Goal: Task Accomplishment & Management: Manage account settings

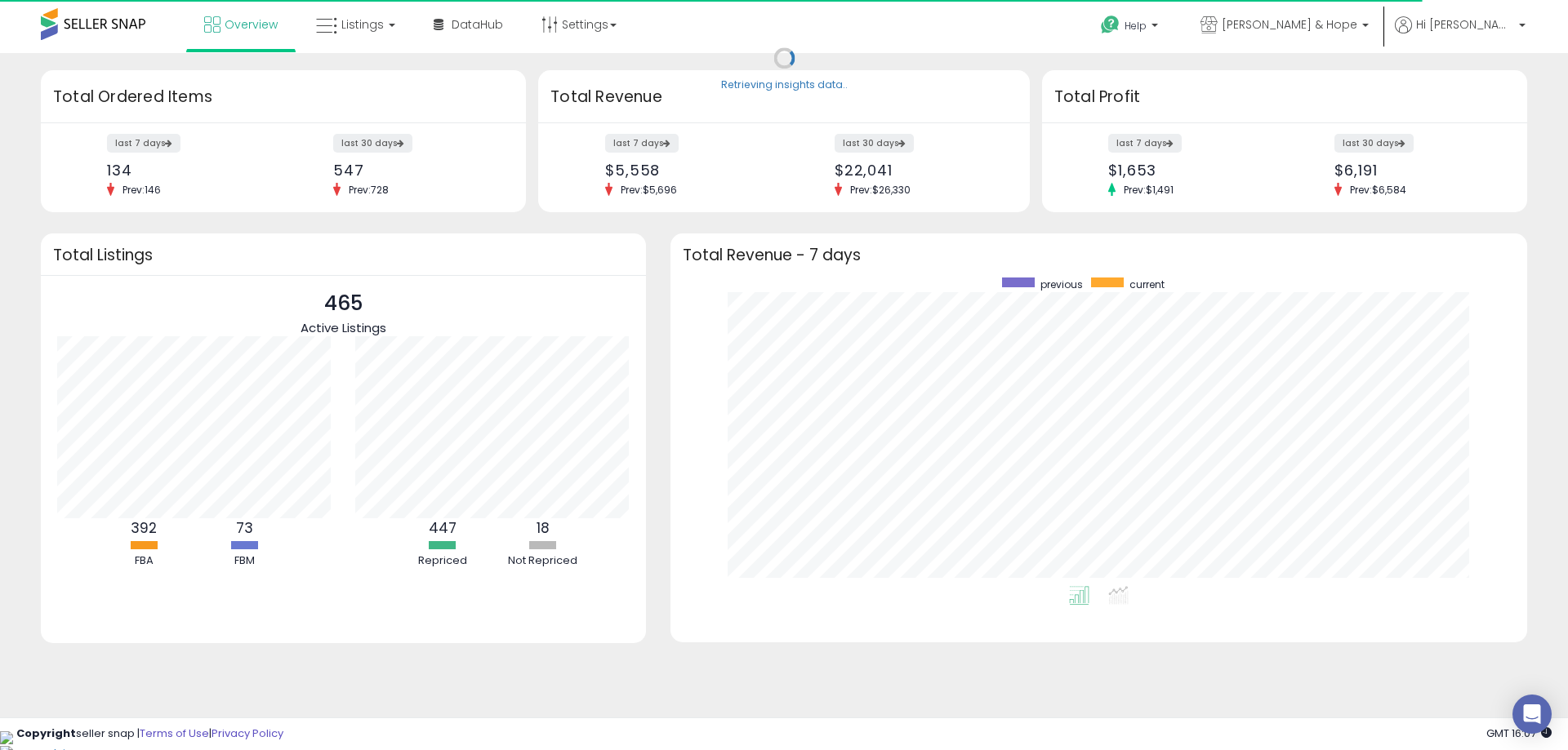
scroll to position [309, 824]
click at [364, 18] on span "Listings" at bounding box center [363, 24] width 43 height 17
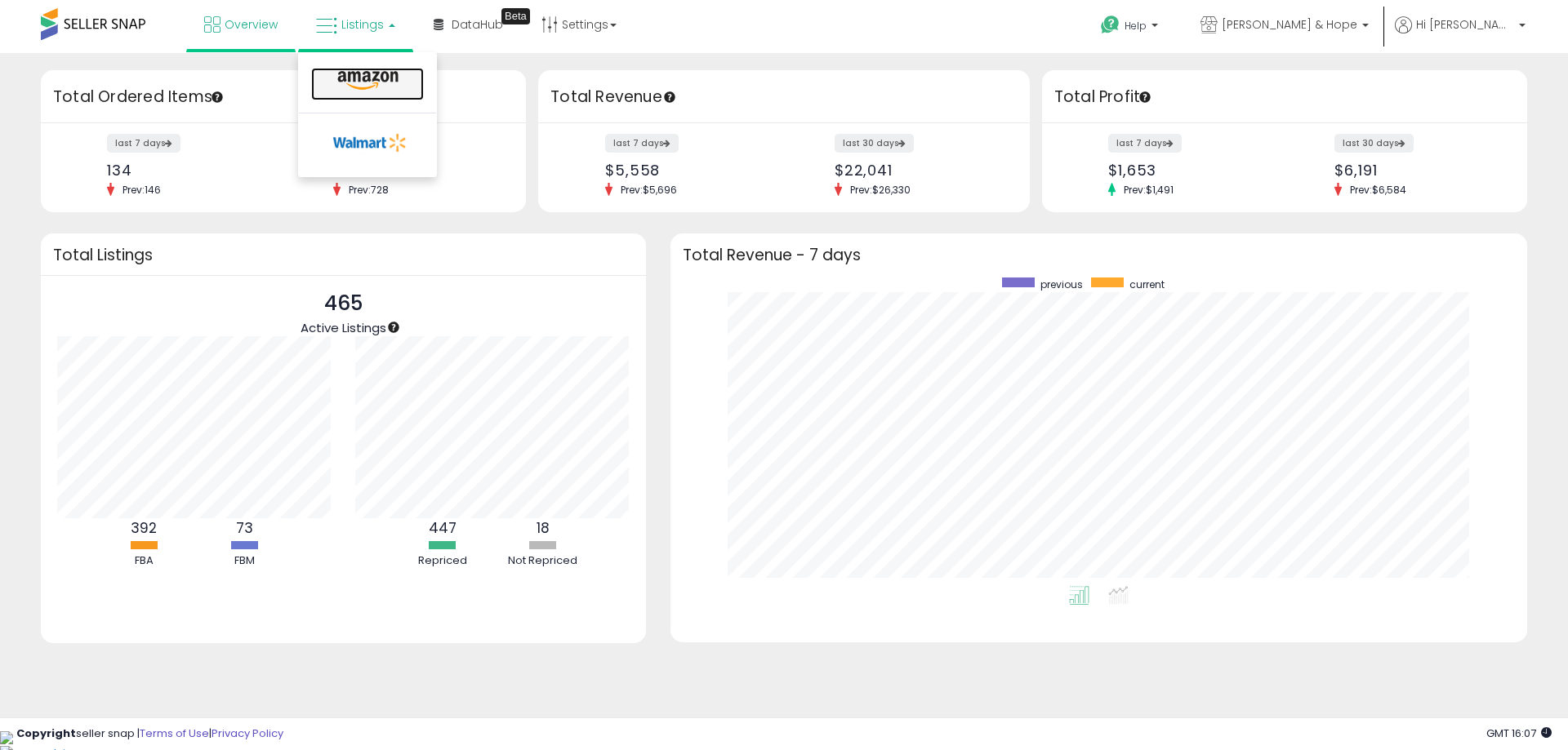
click at [365, 85] on icon at bounding box center [367, 81] width 71 height 21
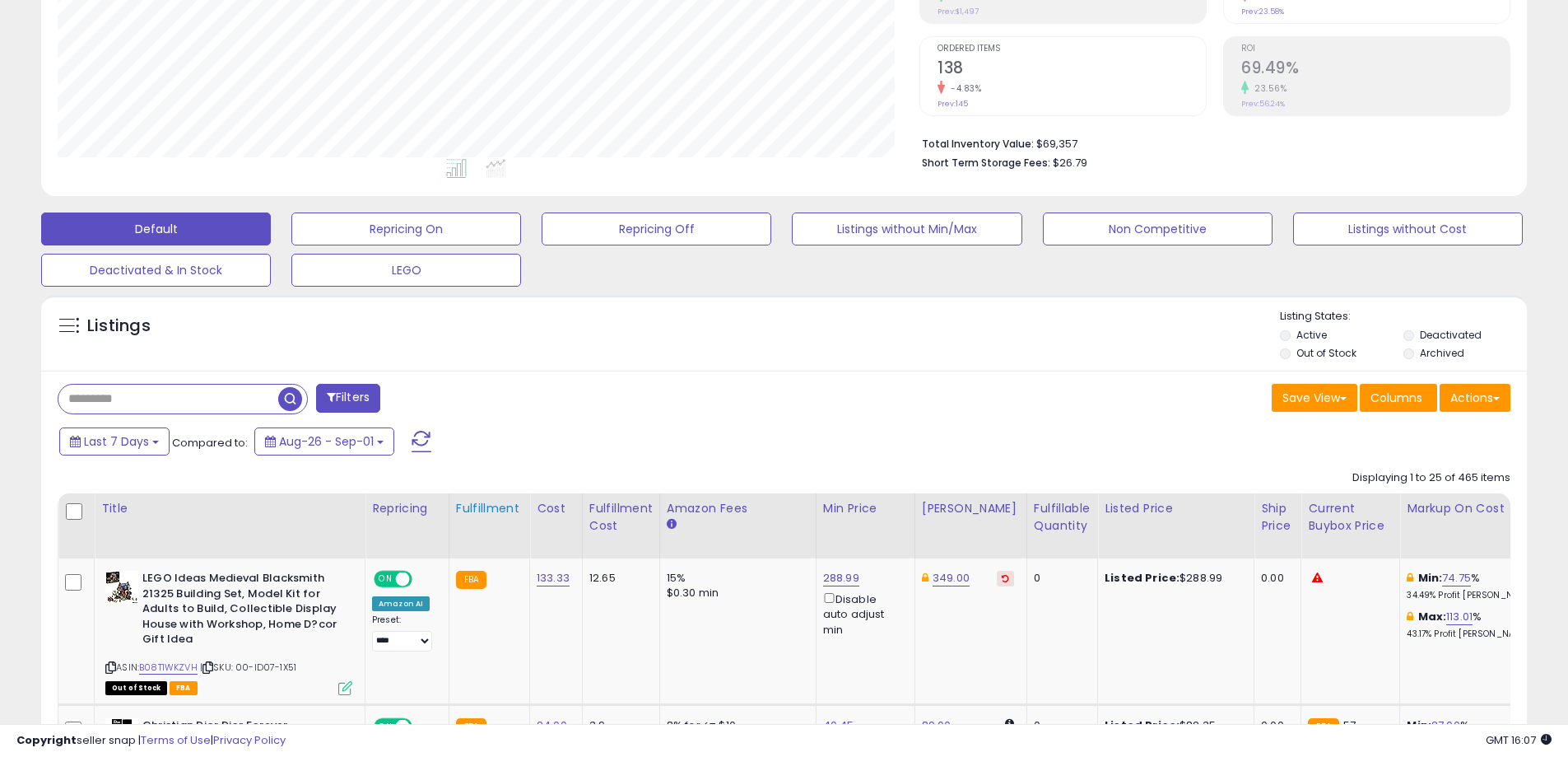
scroll to position [329, 0]
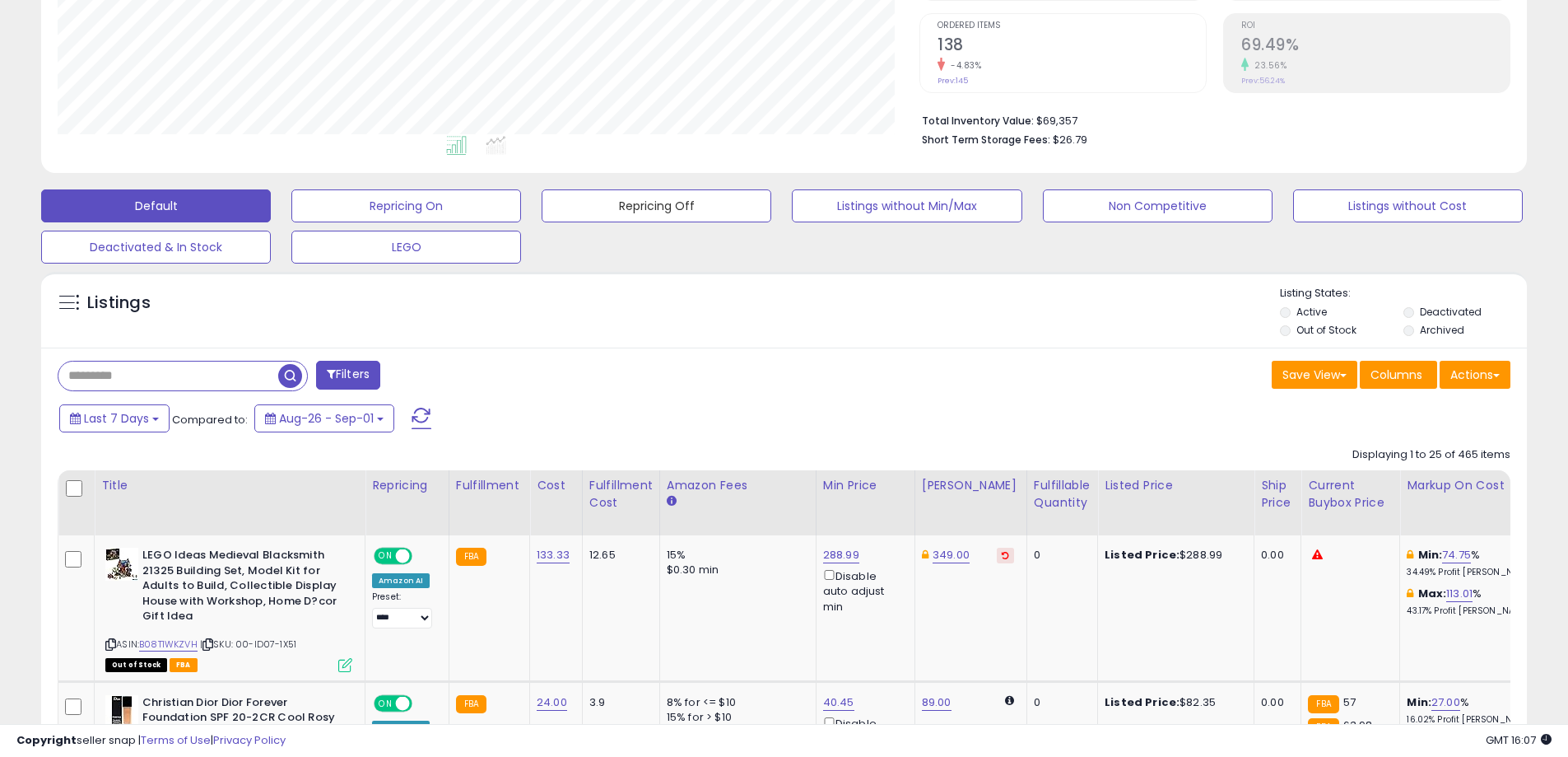
drag, startPoint x: 594, startPoint y: 213, endPoint x: 686, endPoint y: 298, distance: 125.3
click at [594, 213] on button "Repricing Off" at bounding box center [657, 206] width 229 height 33
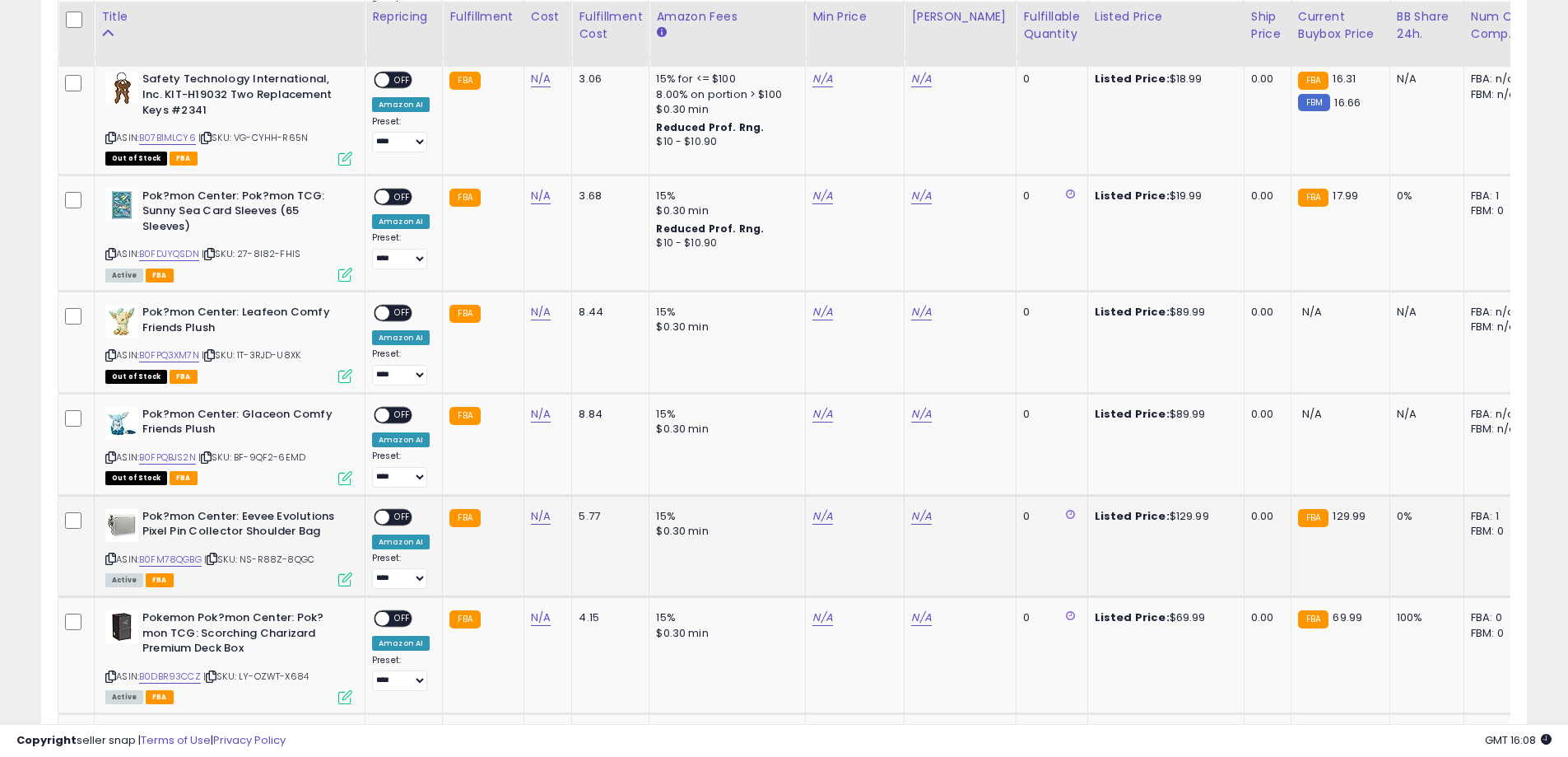
scroll to position [924, 0]
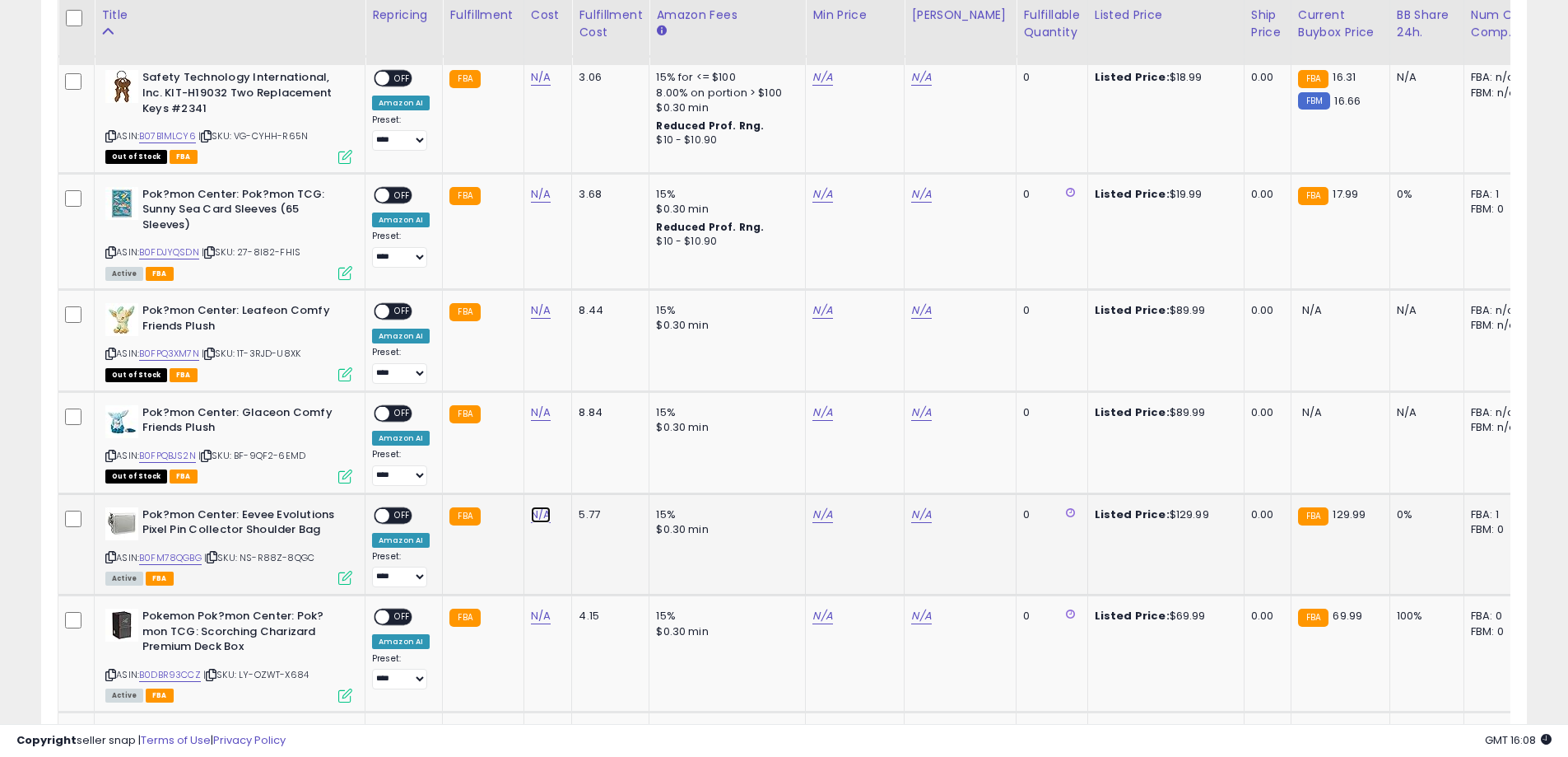
click at [538, 508] on link "N/A" at bounding box center [541, 515] width 20 height 17
type input "*****"
click at [598, 479] on button "submit" at bounding box center [583, 473] width 28 height 25
click at [395, 512] on span "OFF" at bounding box center [402, 515] width 26 height 14
click at [532, 308] on link "N/A" at bounding box center [541, 310] width 20 height 17
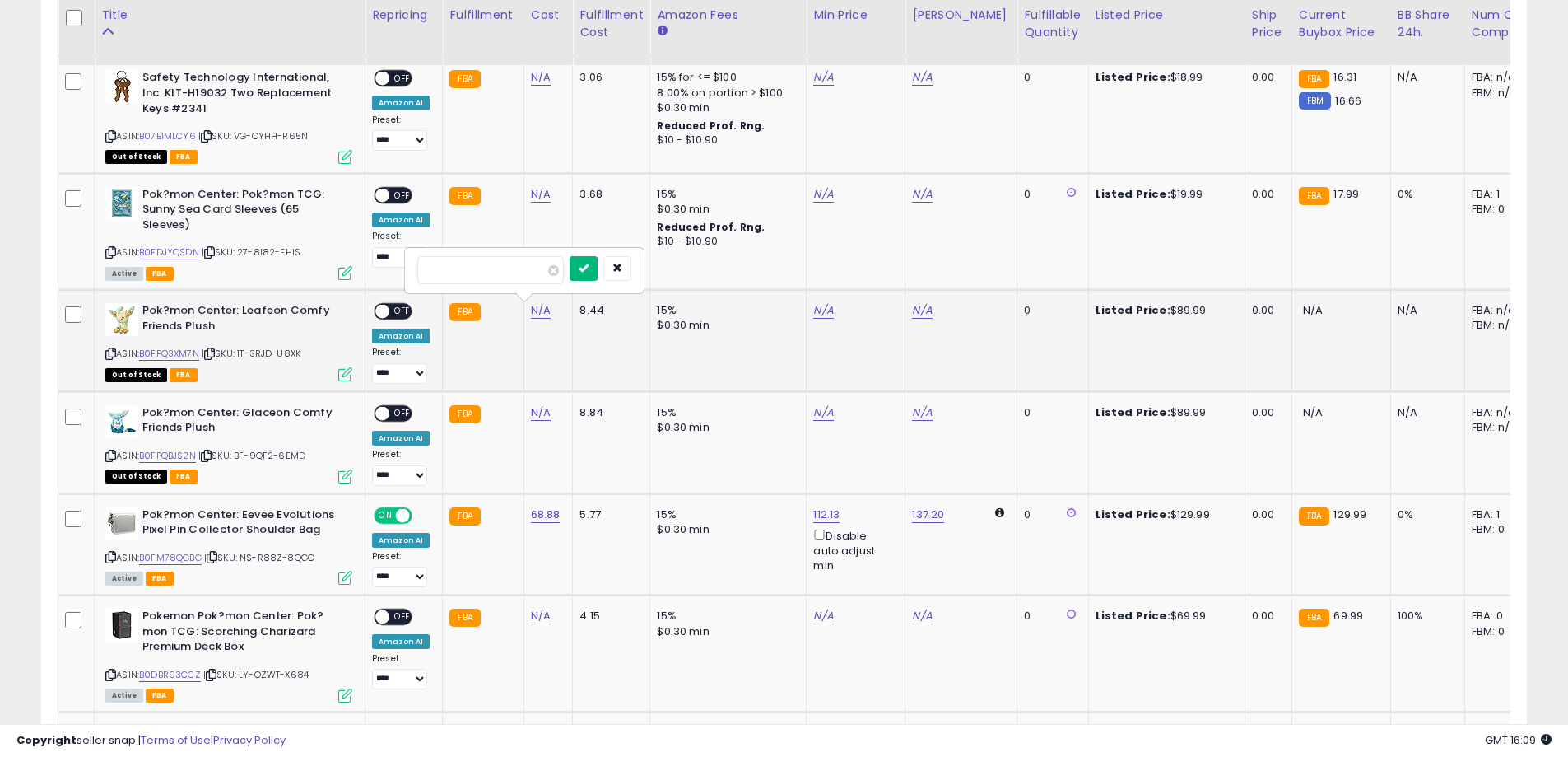
type input "**"
click at [598, 274] on button "submit" at bounding box center [583, 268] width 28 height 25
click at [538, 411] on link "N/A" at bounding box center [541, 412] width 20 height 17
type input "**"
click at [598, 377] on button "submit" at bounding box center [583, 370] width 28 height 25
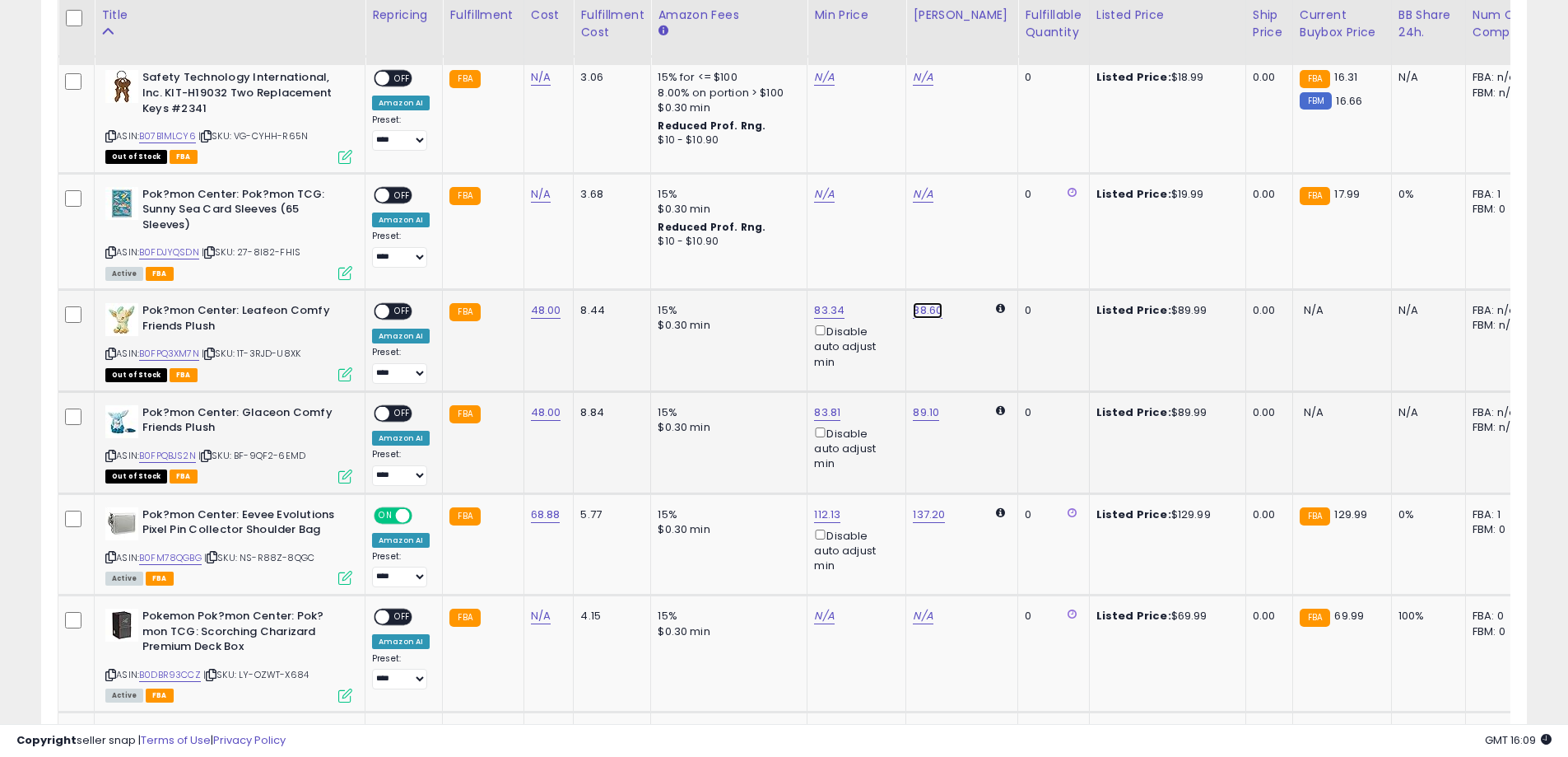
click at [913, 312] on link "88.60" at bounding box center [928, 310] width 29 height 17
drag, startPoint x: 872, startPoint y: 244, endPoint x: 787, endPoint y: 247, distance: 85.1
type input "**"
click at [984, 255] on button "submit" at bounding box center [969, 251] width 28 height 25
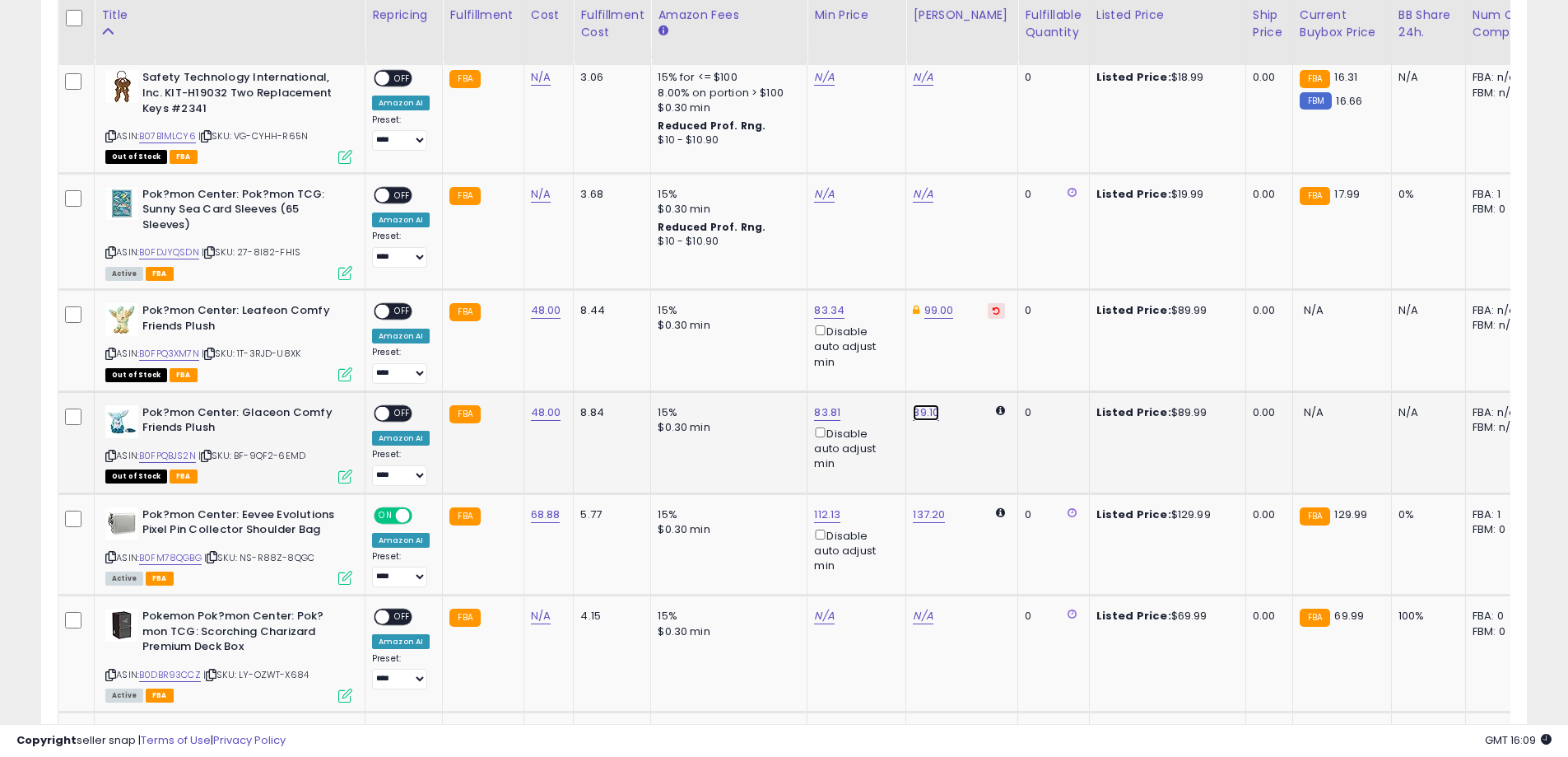
click at [917, 413] on link "89.10" at bounding box center [926, 412] width 26 height 17
drag, startPoint x: 888, startPoint y: 360, endPoint x: 754, endPoint y: 373, distance: 134.6
type input "**"
click at [973, 357] on icon "submit" at bounding box center [968, 353] width 10 height 10
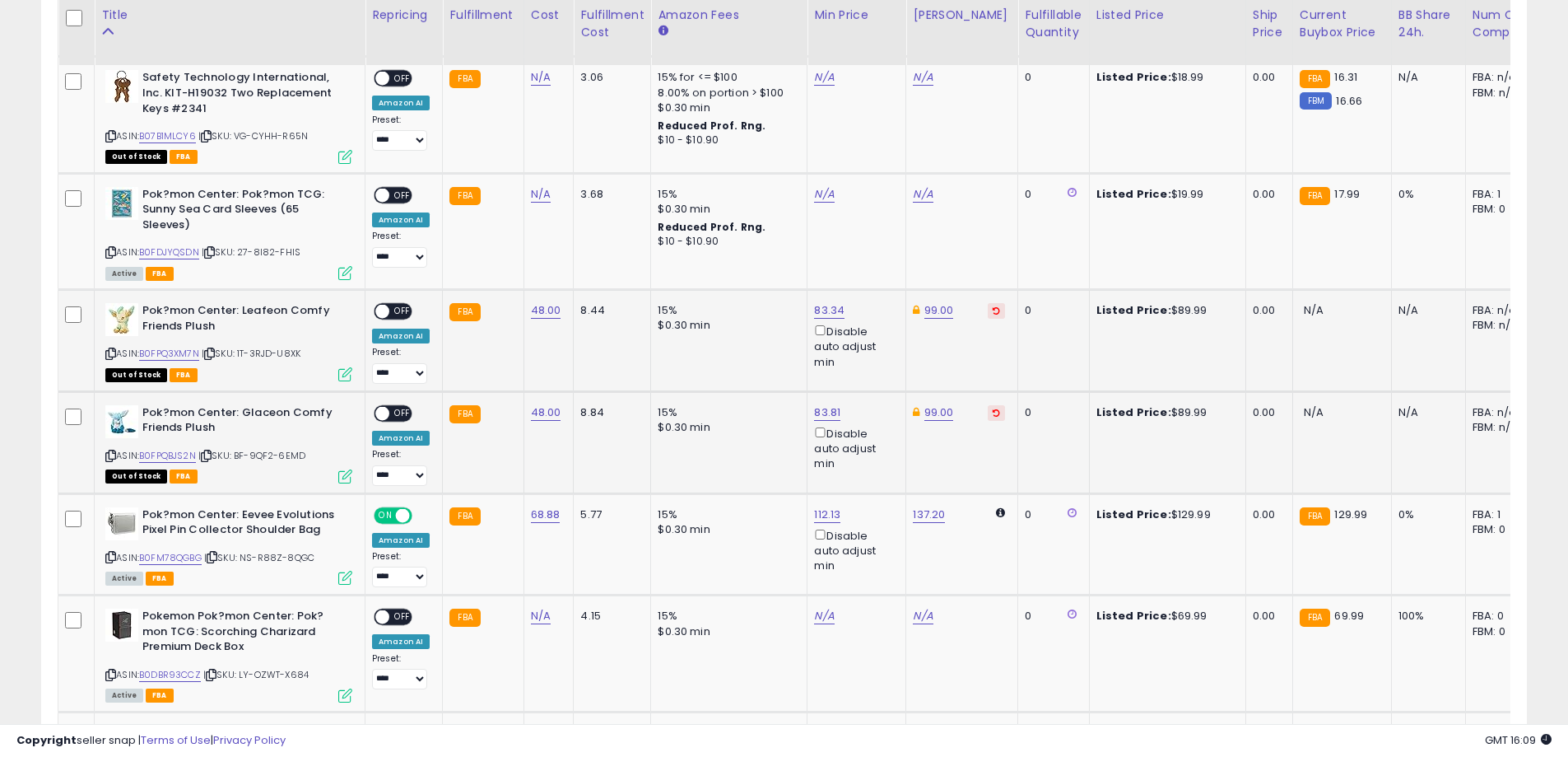
click at [387, 303] on div "ON OFF" at bounding box center [392, 312] width 38 height 18
click at [399, 420] on span "OFF" at bounding box center [402, 413] width 26 height 14
click at [398, 313] on span "OFF" at bounding box center [402, 312] width 26 height 14
click at [534, 195] on link "N/A" at bounding box center [541, 194] width 20 height 17
type input "***"
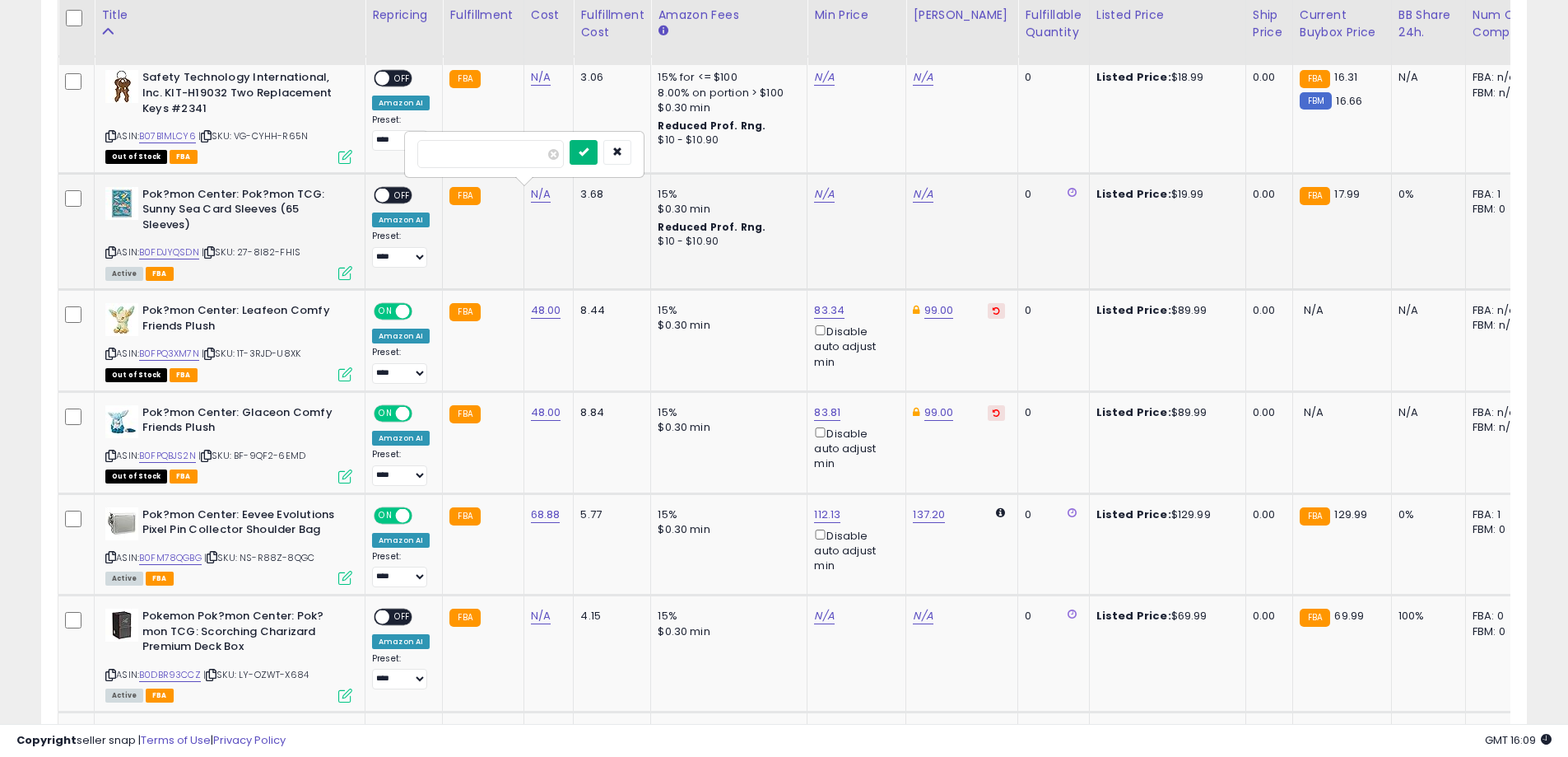
click at [598, 157] on button "submit" at bounding box center [583, 152] width 28 height 25
click at [926, 188] on link "18.37" at bounding box center [926, 194] width 25 height 17
drag, startPoint x: 846, startPoint y: 141, endPoint x: 754, endPoint y: 150, distance: 92.4
type input "*****"
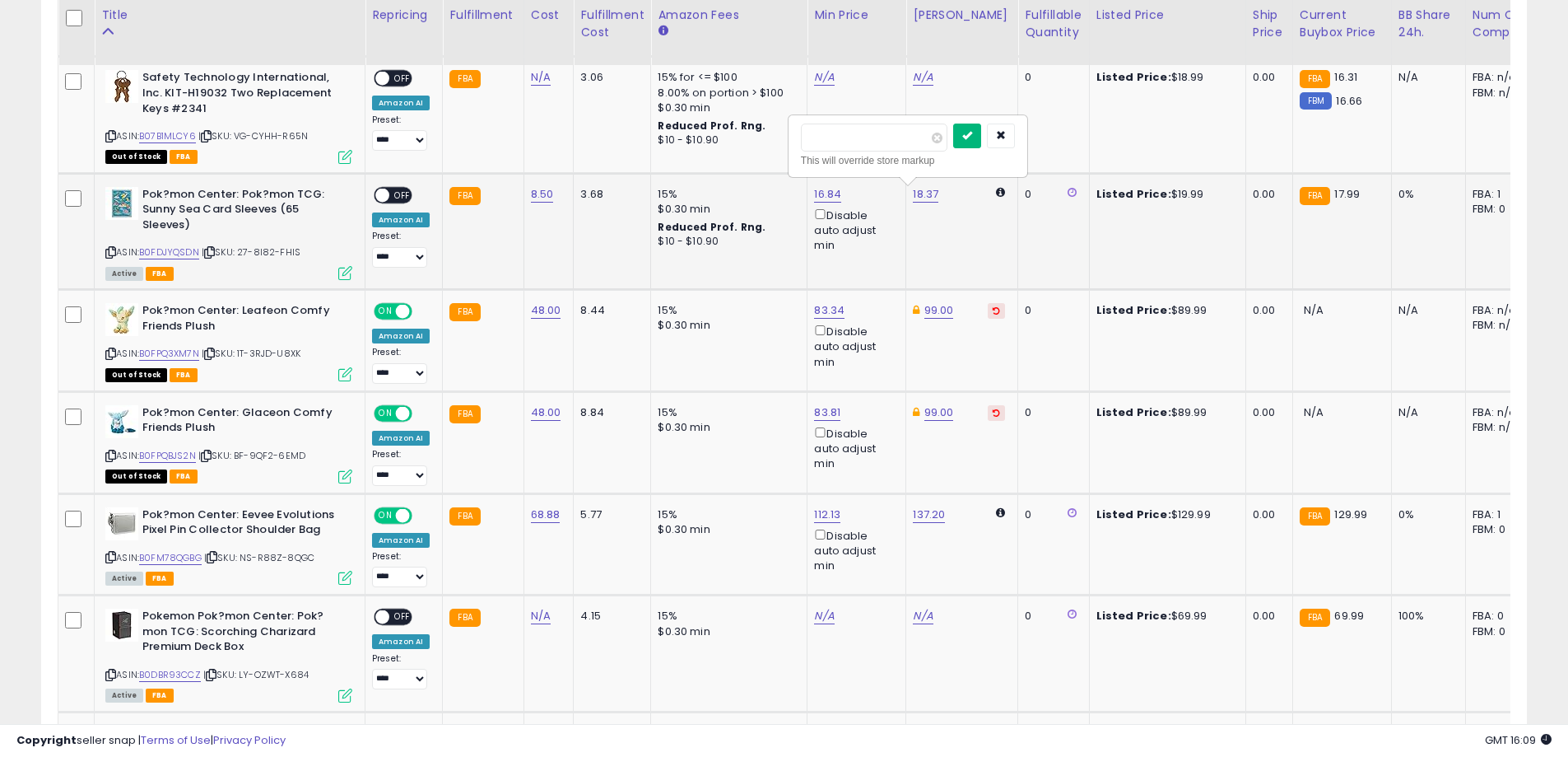
click at [972, 133] on icon "submit" at bounding box center [967, 135] width 10 height 10
click at [391, 201] on div "ON OFF" at bounding box center [374, 195] width 38 height 14
click at [405, 198] on span "OFF" at bounding box center [402, 195] width 26 height 14
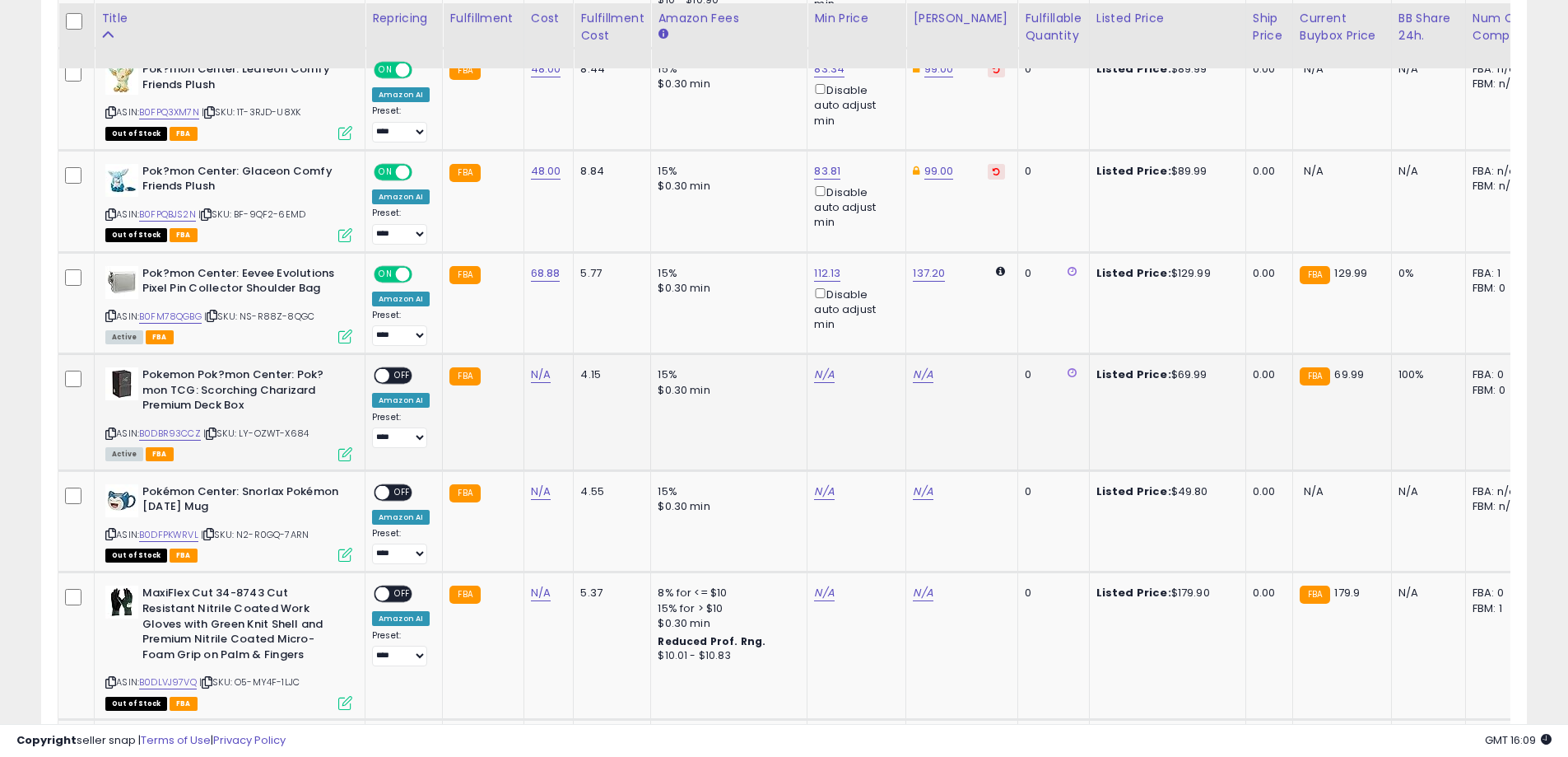
scroll to position [1171, 0]
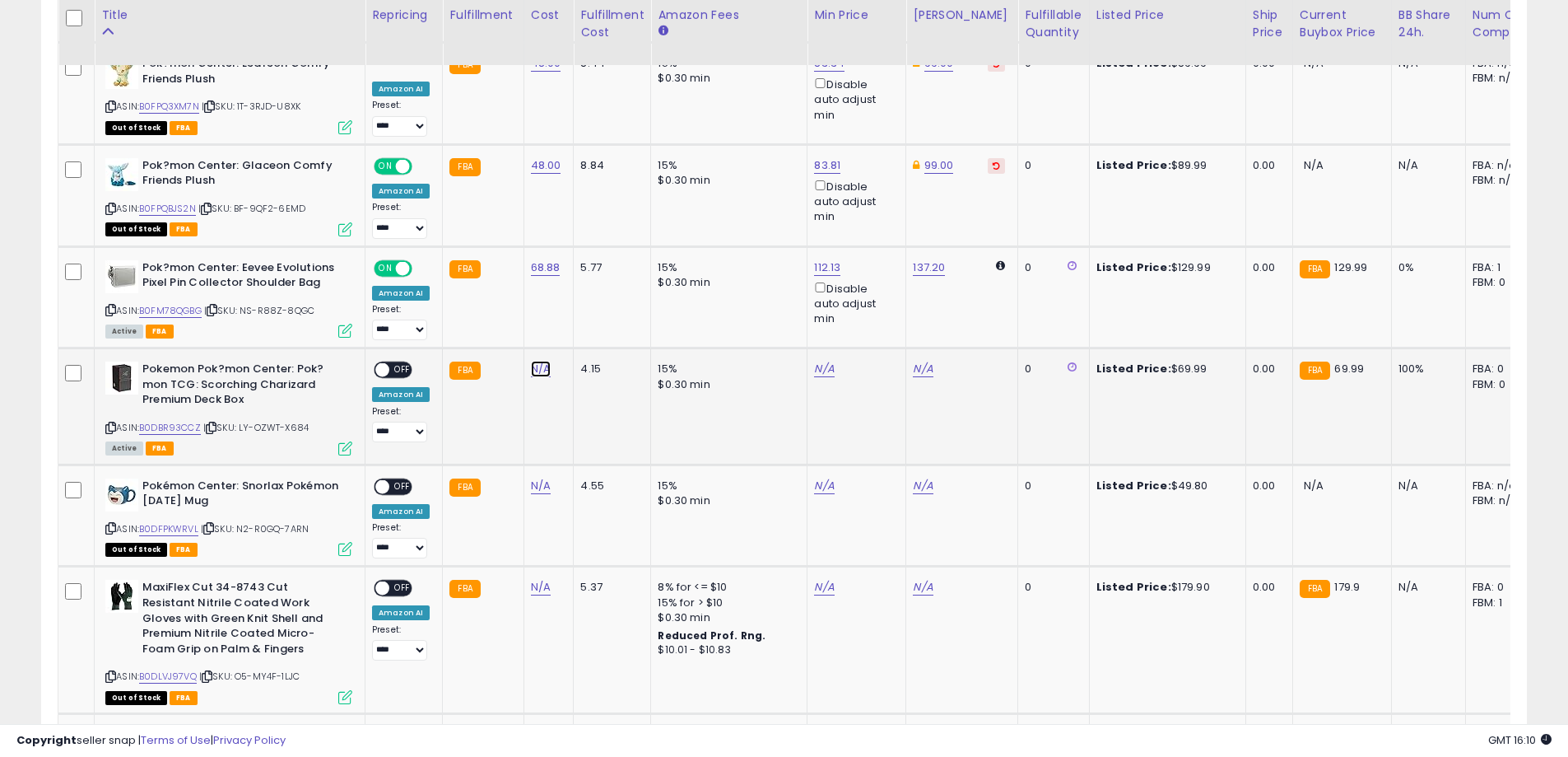
click at [539, 362] on link "N/A" at bounding box center [541, 369] width 20 height 17
type input "*****"
click at [598, 332] on button "submit" at bounding box center [583, 327] width 28 height 25
click at [392, 374] on span "OFF" at bounding box center [402, 370] width 26 height 14
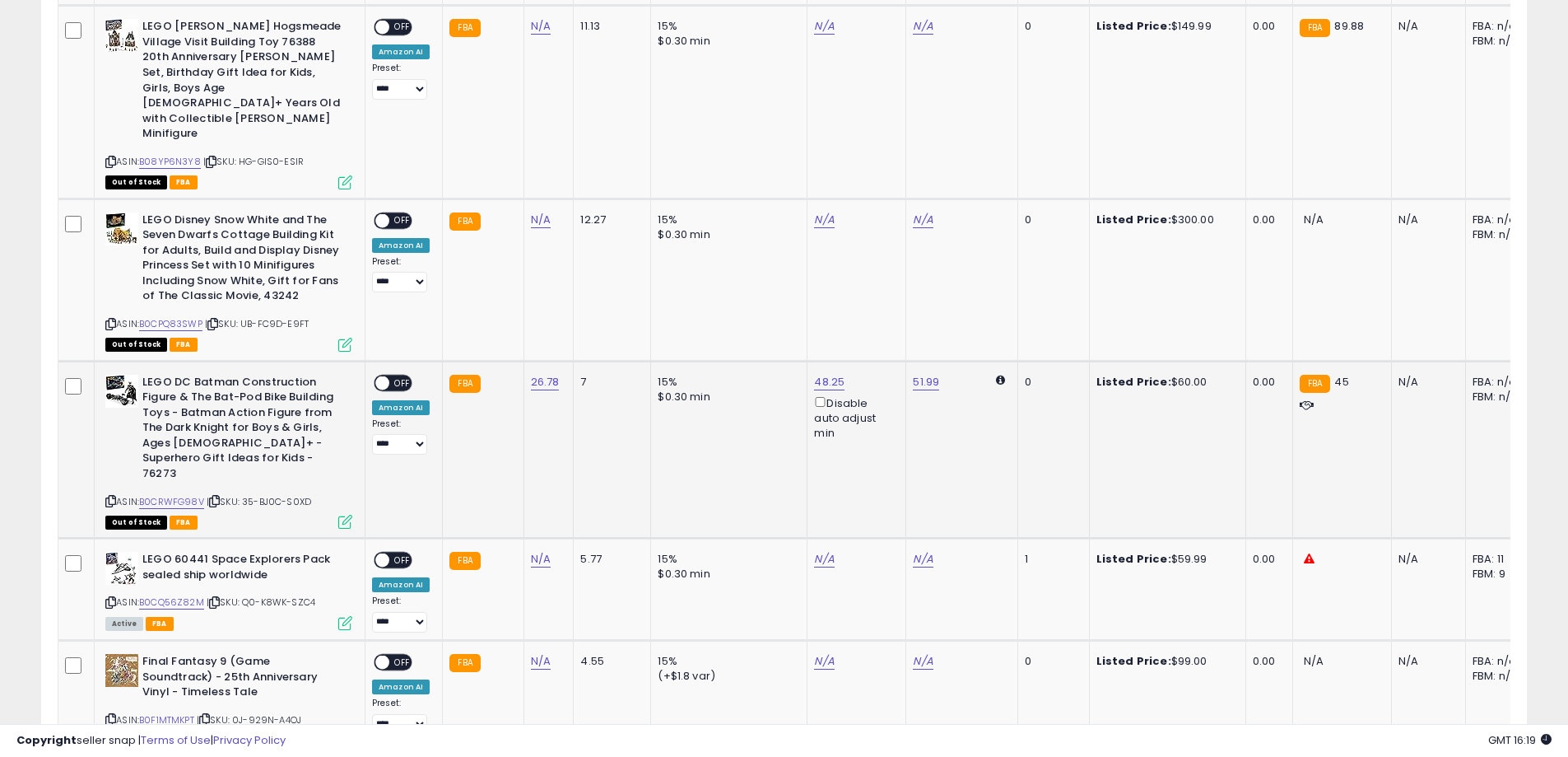
scroll to position [2159, 0]
